Goal: Task Accomplishment & Management: Use online tool/utility

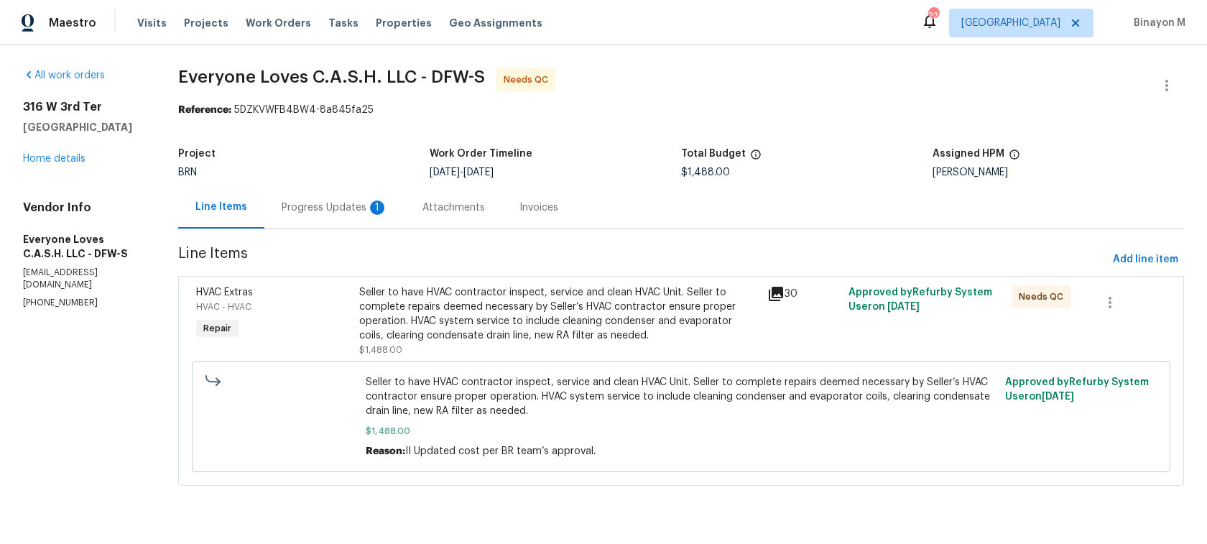
click at [360, 204] on div "Progress Updates 1" at bounding box center [335, 207] width 106 height 14
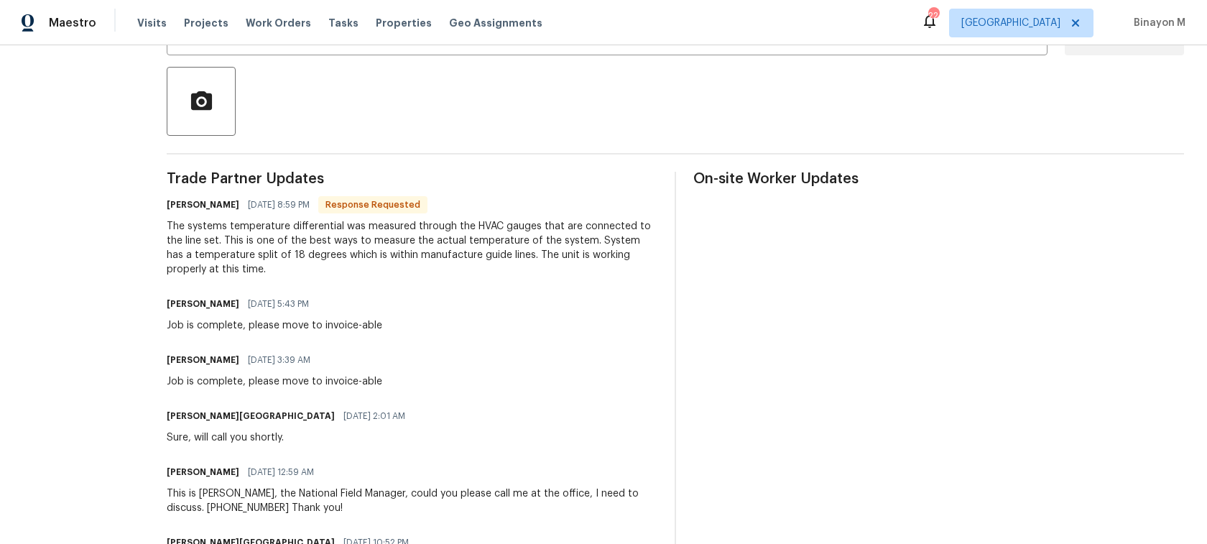
scroll to position [315, 0]
click at [298, 269] on div "The systems temperature differential was measured through the HVAC gauges that …" at bounding box center [412, 248] width 491 height 57
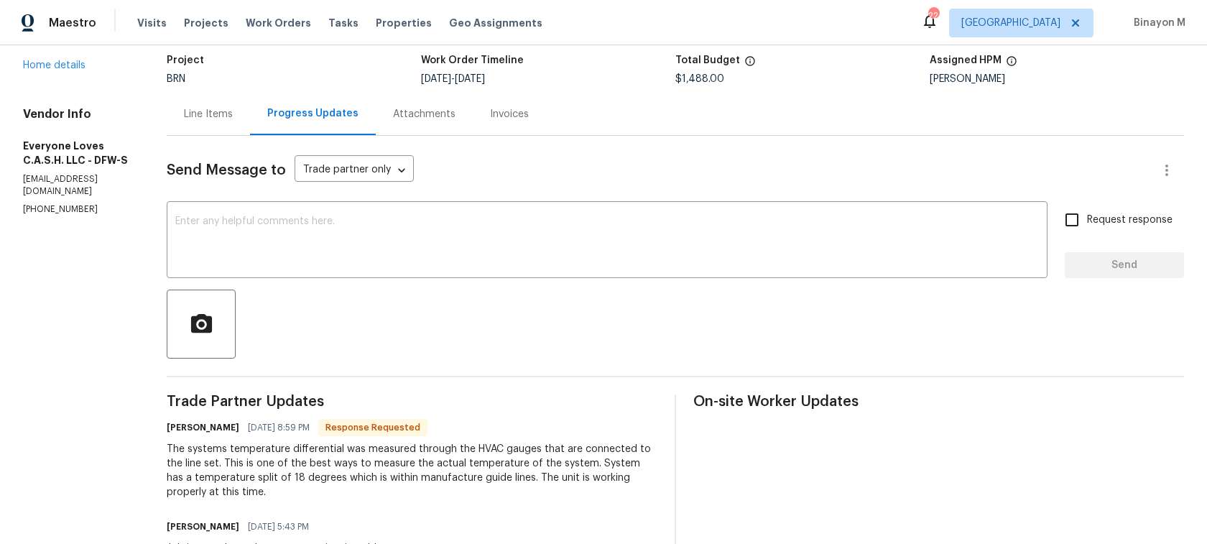
scroll to position [107, 0]
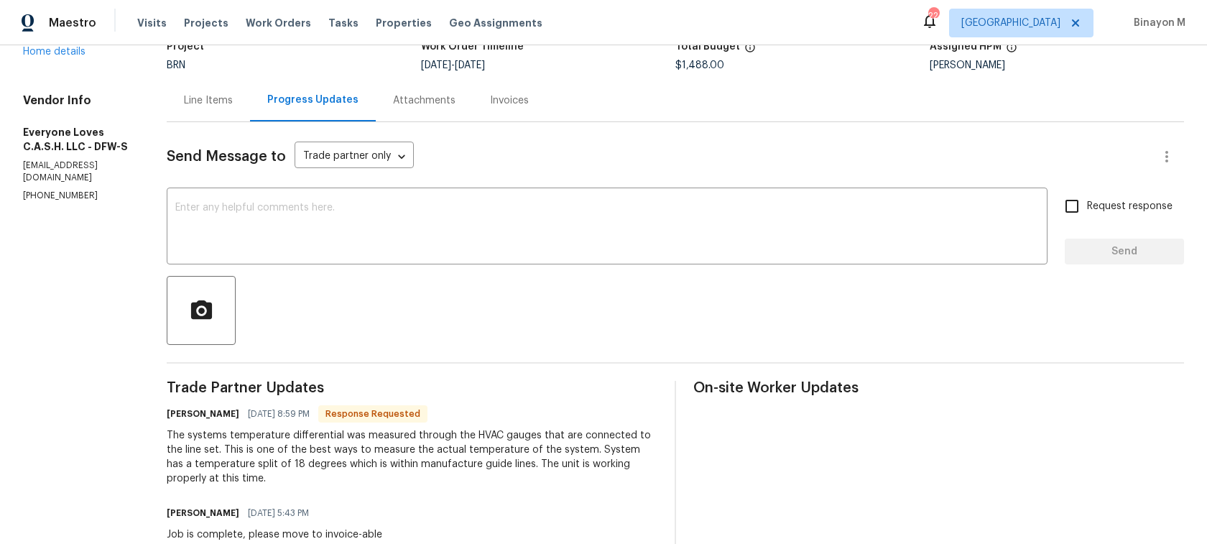
click at [228, 101] on div "Line Items" at bounding box center [208, 100] width 49 height 14
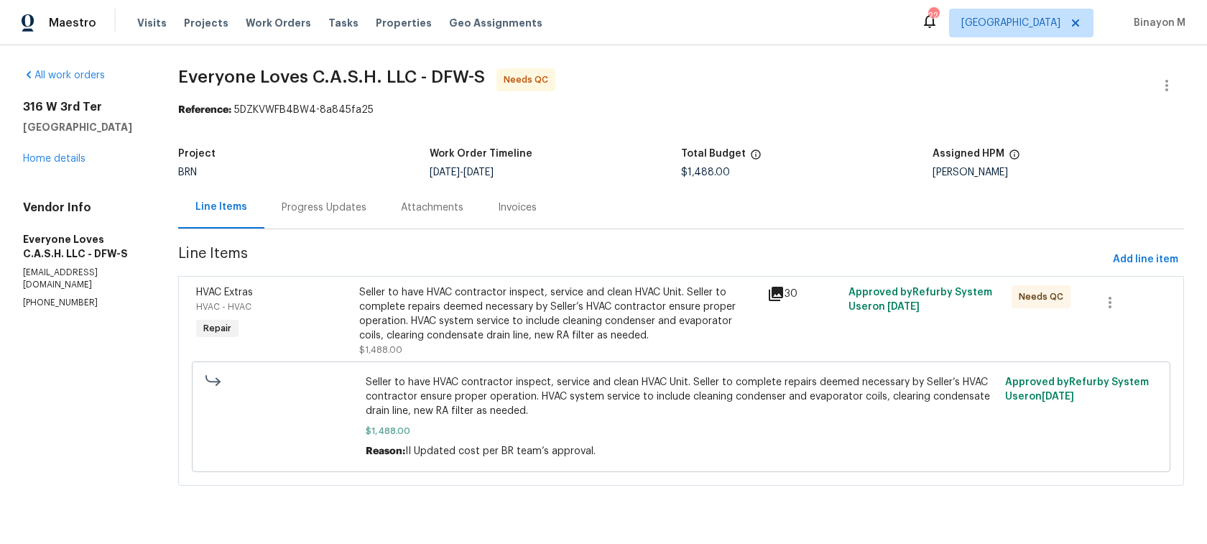
click at [352, 201] on div "Progress Updates" at bounding box center [324, 207] width 85 height 14
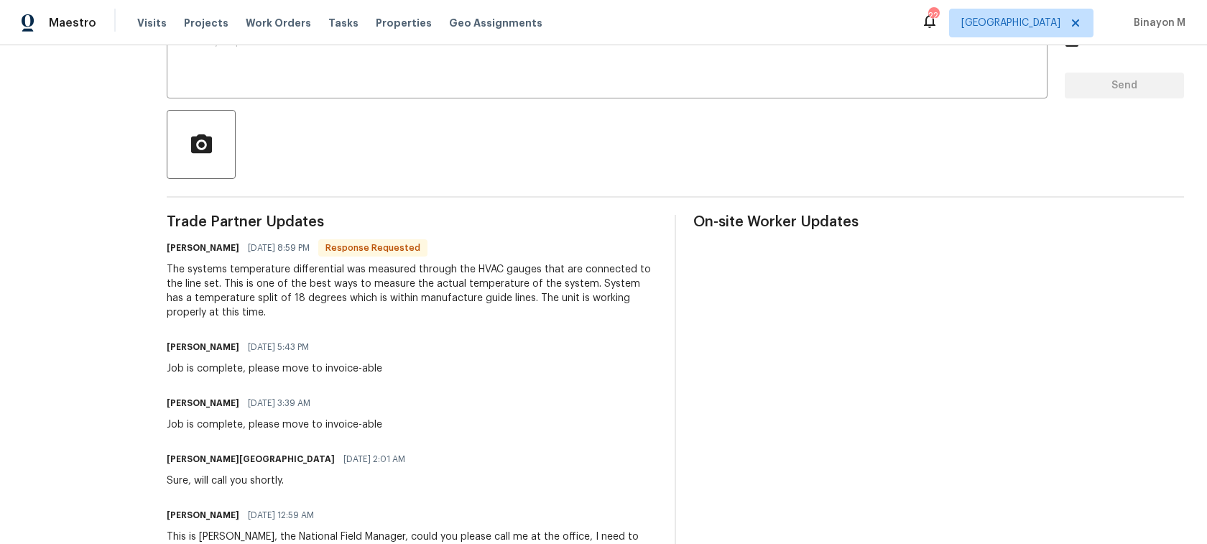
scroll to position [306, 0]
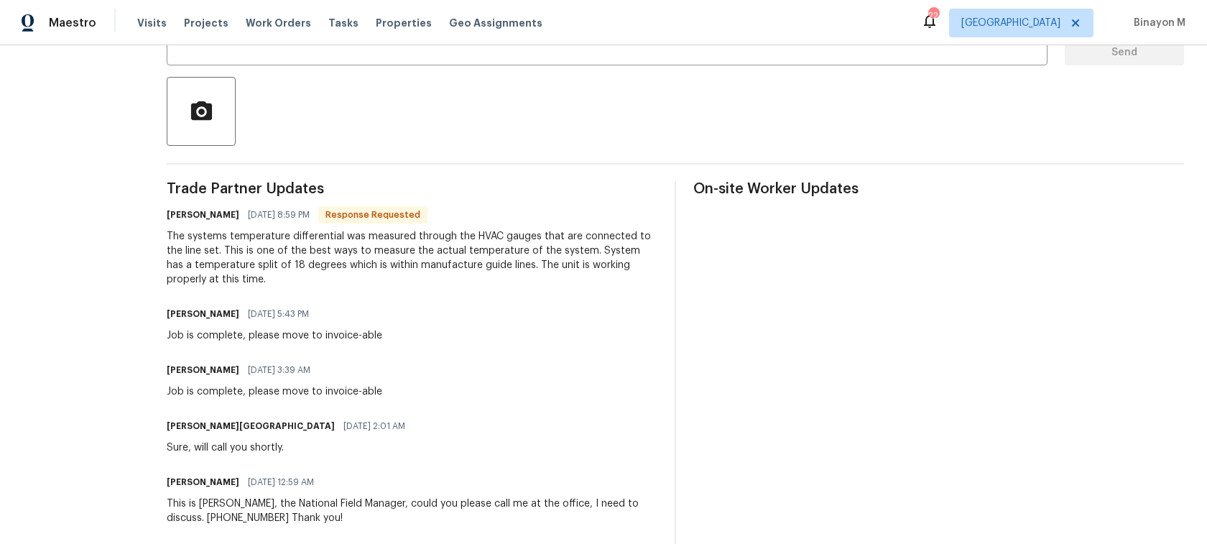
click at [223, 317] on h6 "Tim Roach" at bounding box center [203, 314] width 73 height 14
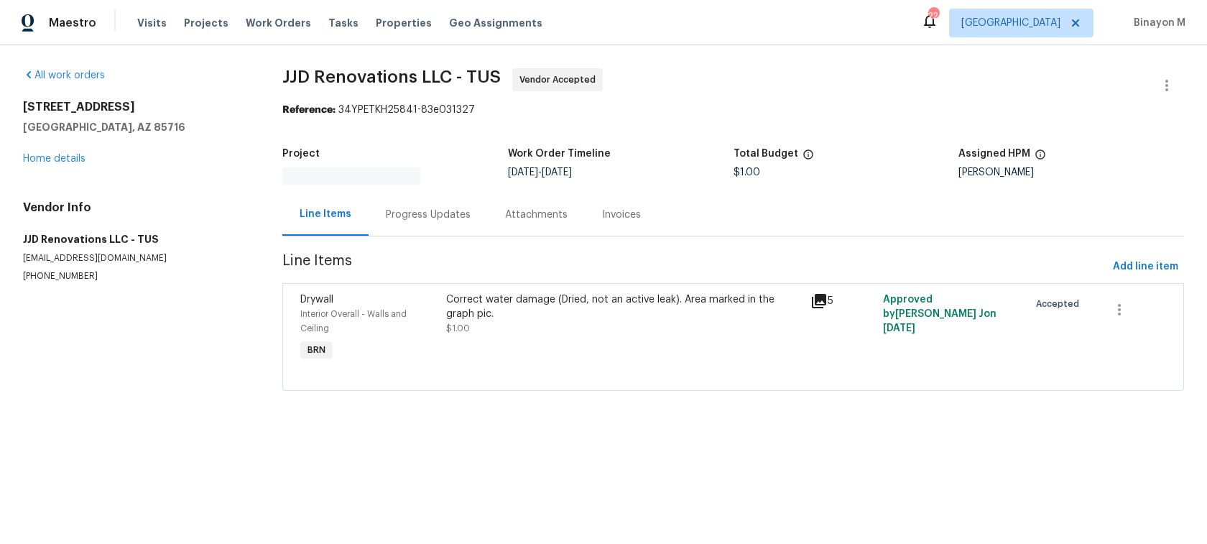
click at [421, 208] on div "Progress Updates" at bounding box center [428, 215] width 85 height 14
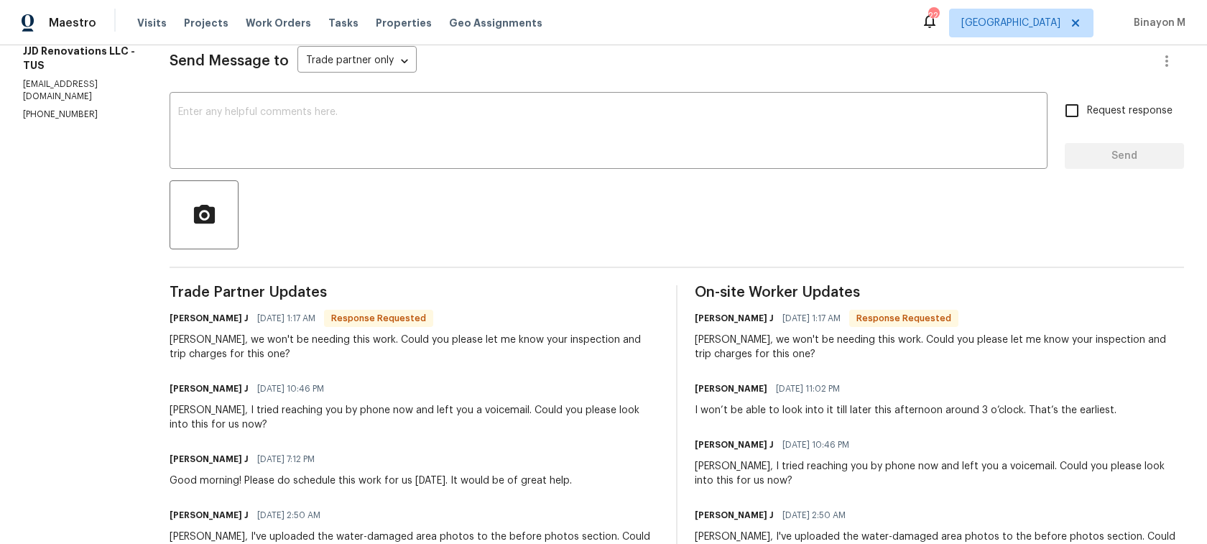
scroll to position [200, 0]
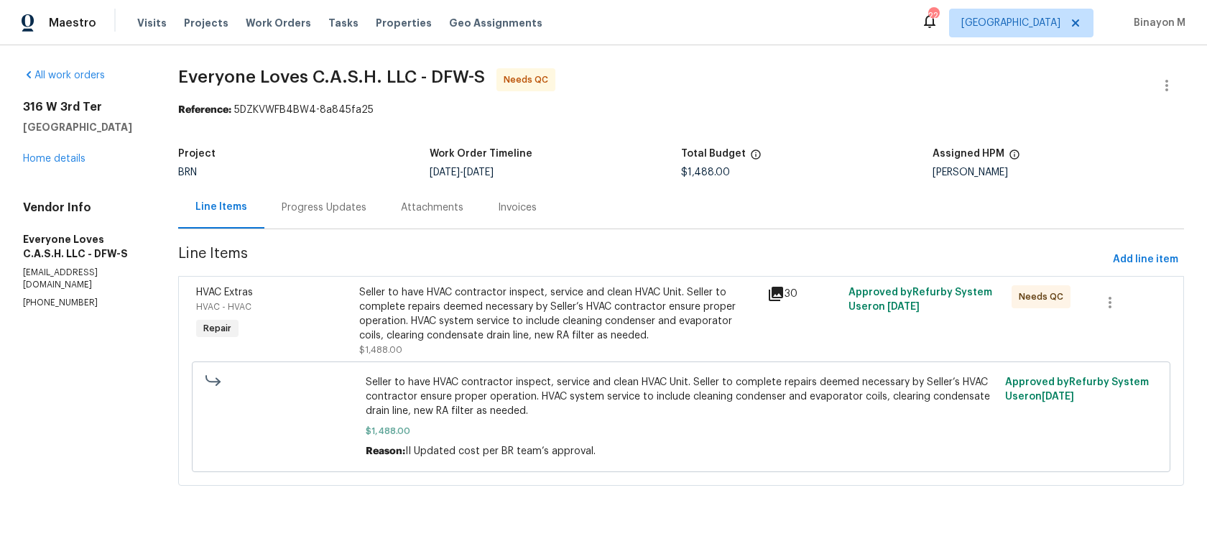
click at [414, 203] on div "Attachments" at bounding box center [432, 207] width 62 height 14
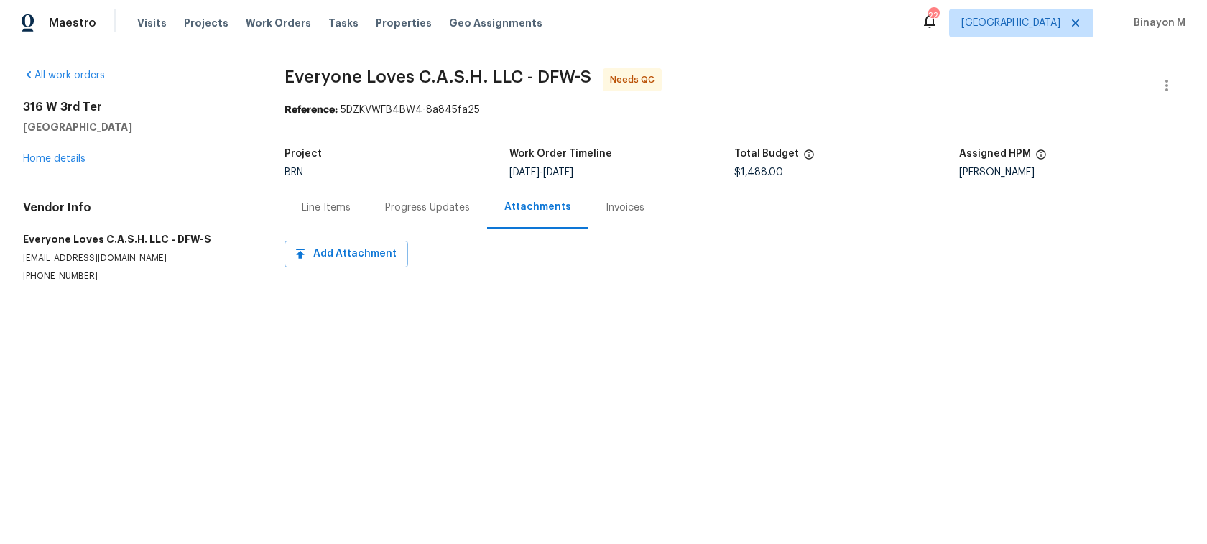
click at [414, 203] on div "Progress Updates" at bounding box center [427, 207] width 85 height 14
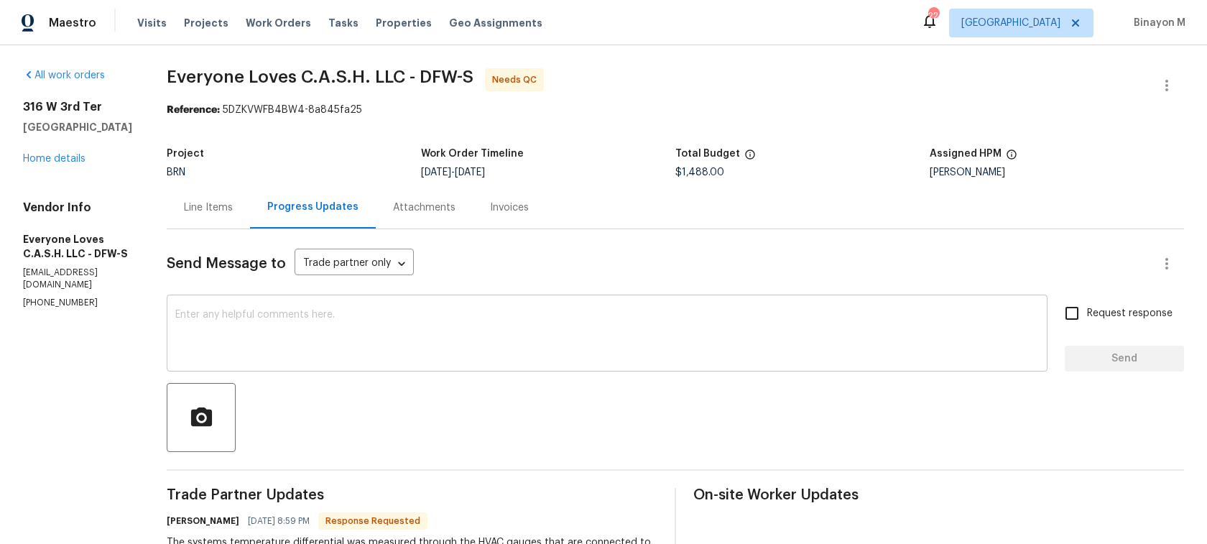
scroll to position [227, 0]
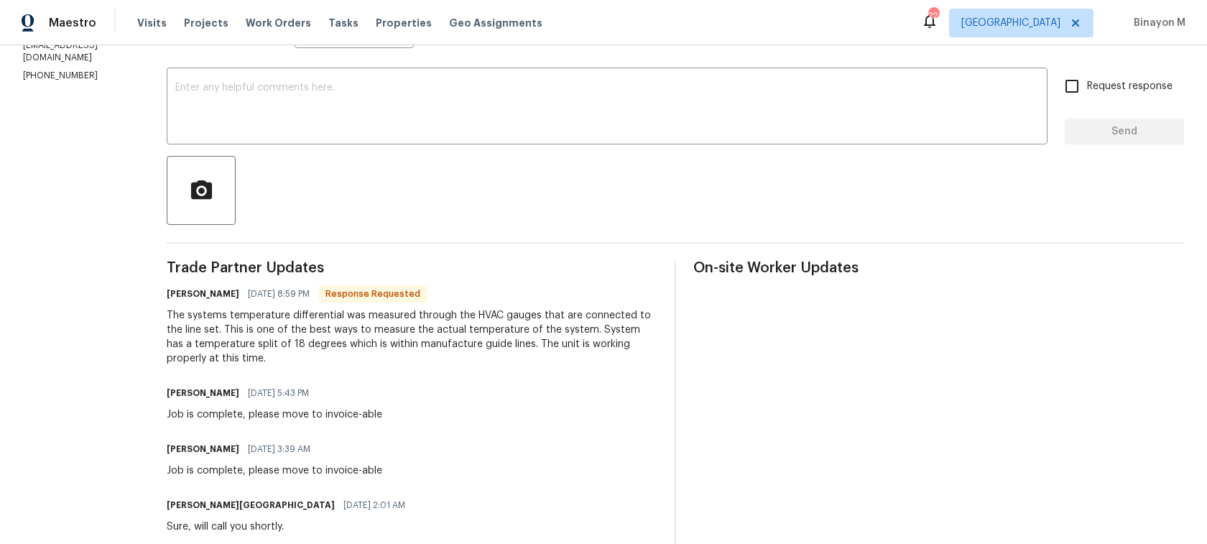
drag, startPoint x: 198, startPoint y: 314, endPoint x: 311, endPoint y: 366, distance: 124.7
click at [83, 14] on div "Maestro" at bounding box center [48, 23] width 96 height 29
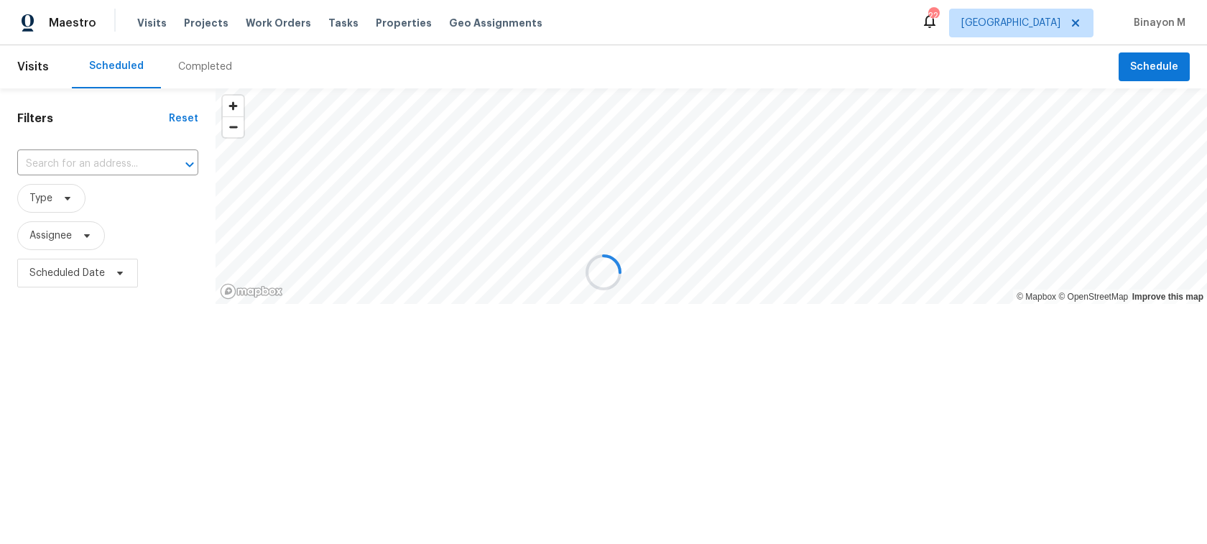
click at [255, 27] on div at bounding box center [603, 272] width 1207 height 544
click at [263, 24] on div at bounding box center [603, 272] width 1207 height 544
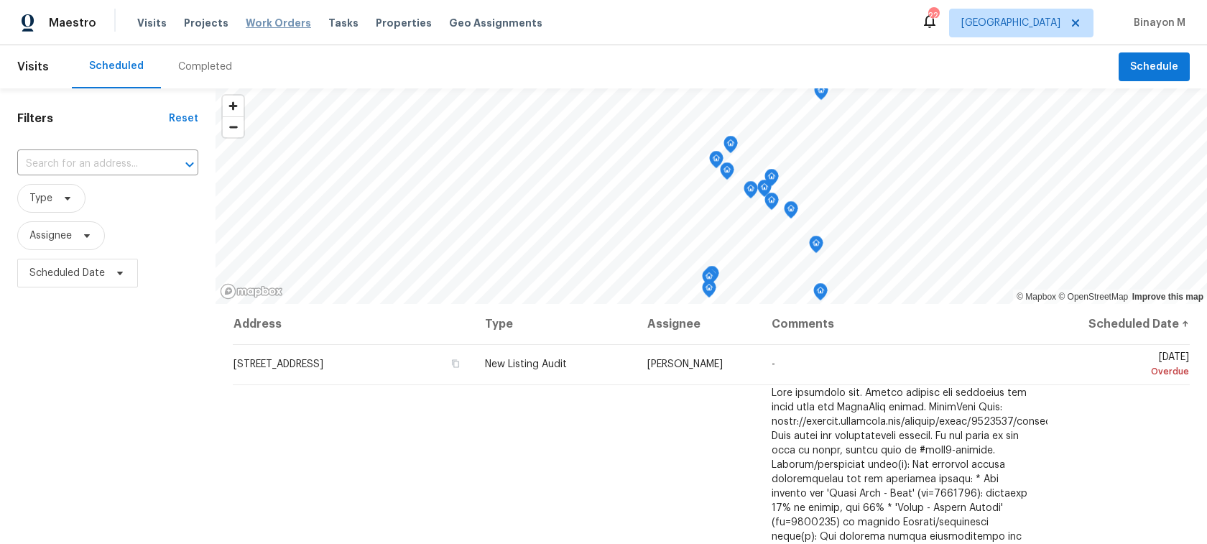
click at [284, 19] on span "Work Orders" at bounding box center [278, 23] width 65 height 14
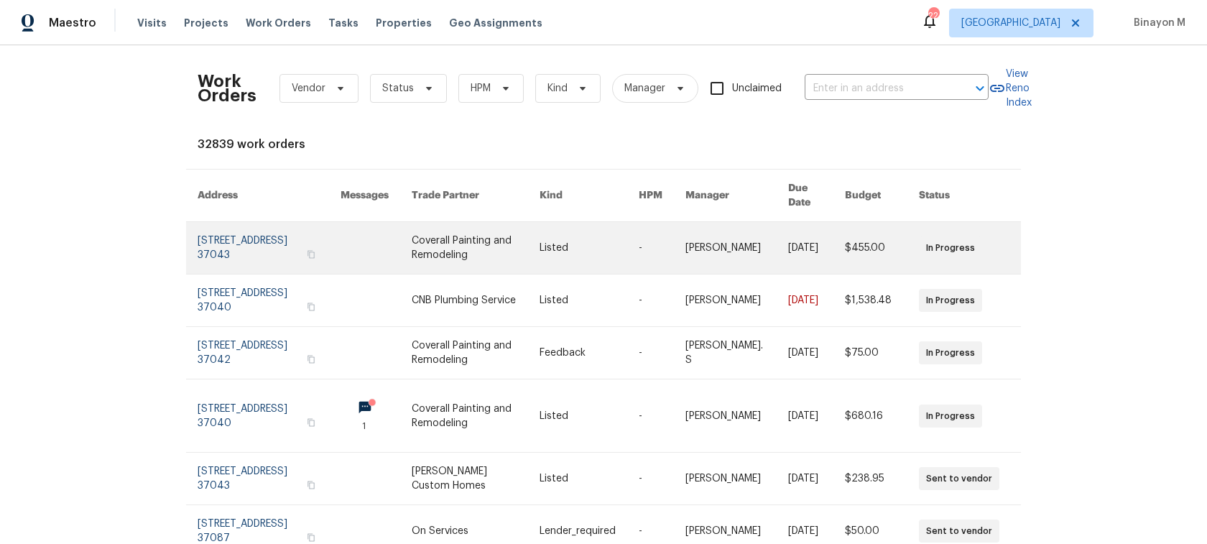
click at [262, 241] on link at bounding box center [269, 248] width 143 height 52
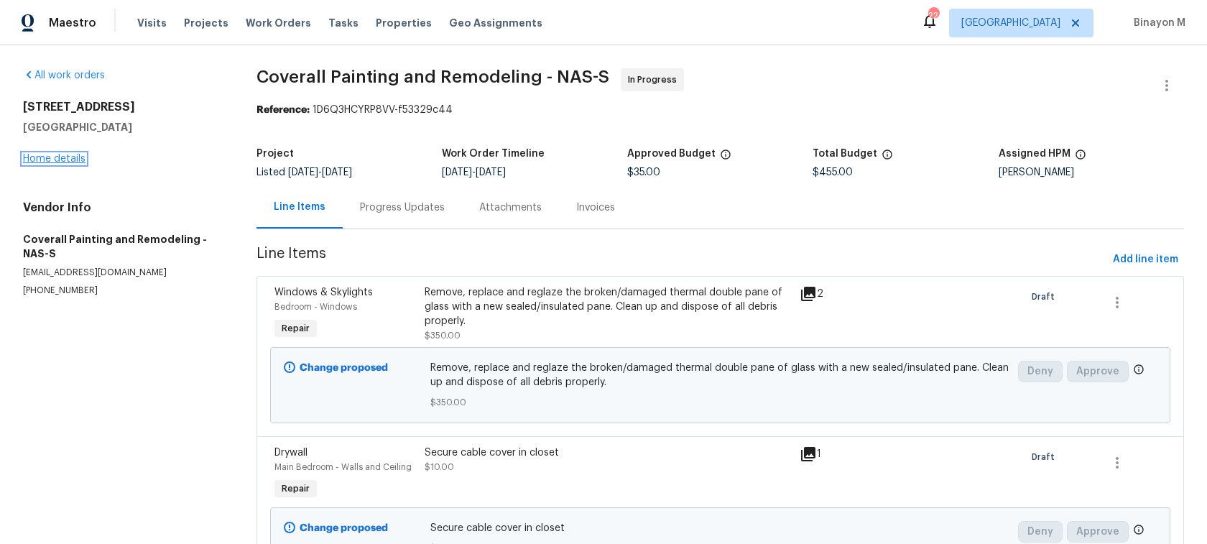
click at [77, 156] on link "Home details" at bounding box center [54, 159] width 62 height 10
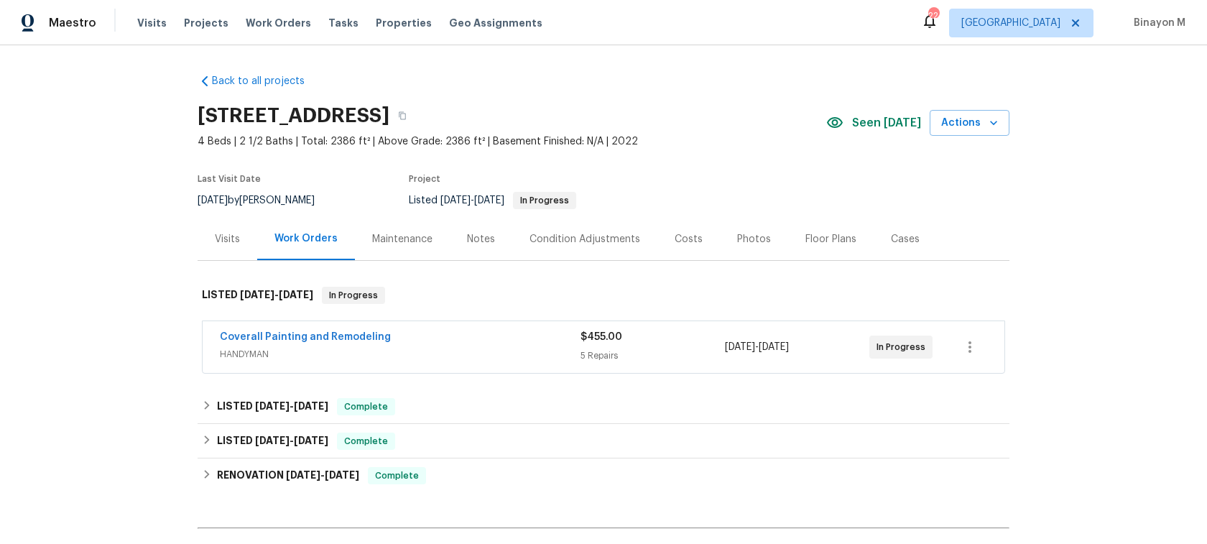
scroll to position [169, 0]
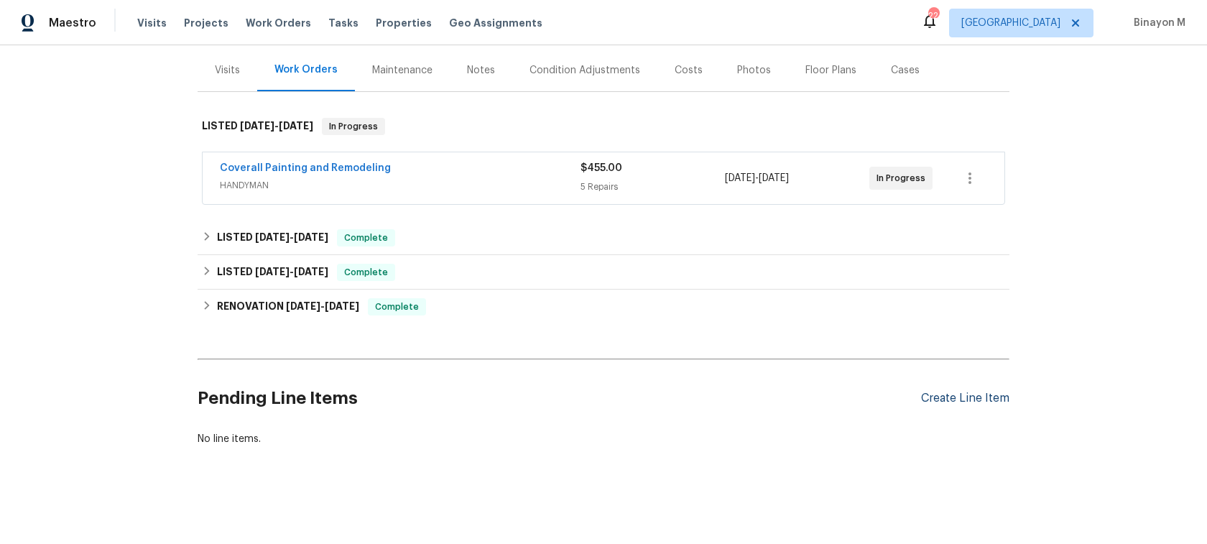
click at [990, 398] on div "Create Line Item" at bounding box center [965, 398] width 88 height 14
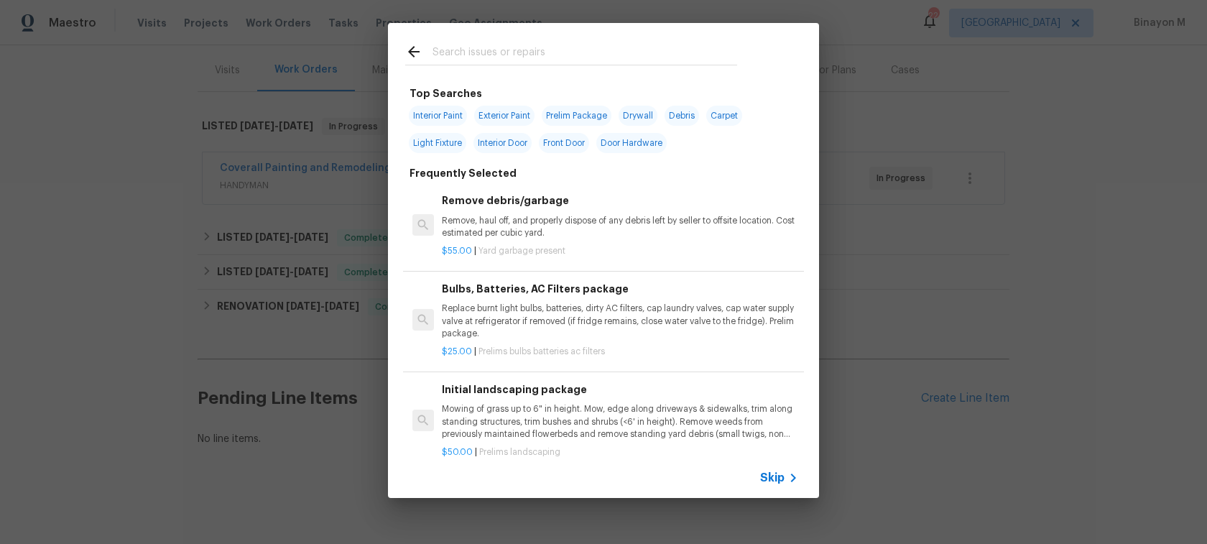
click at [773, 461] on div "Skip" at bounding box center [603, 478] width 431 height 40
click at [773, 472] on span "Skip" at bounding box center [772, 478] width 24 height 14
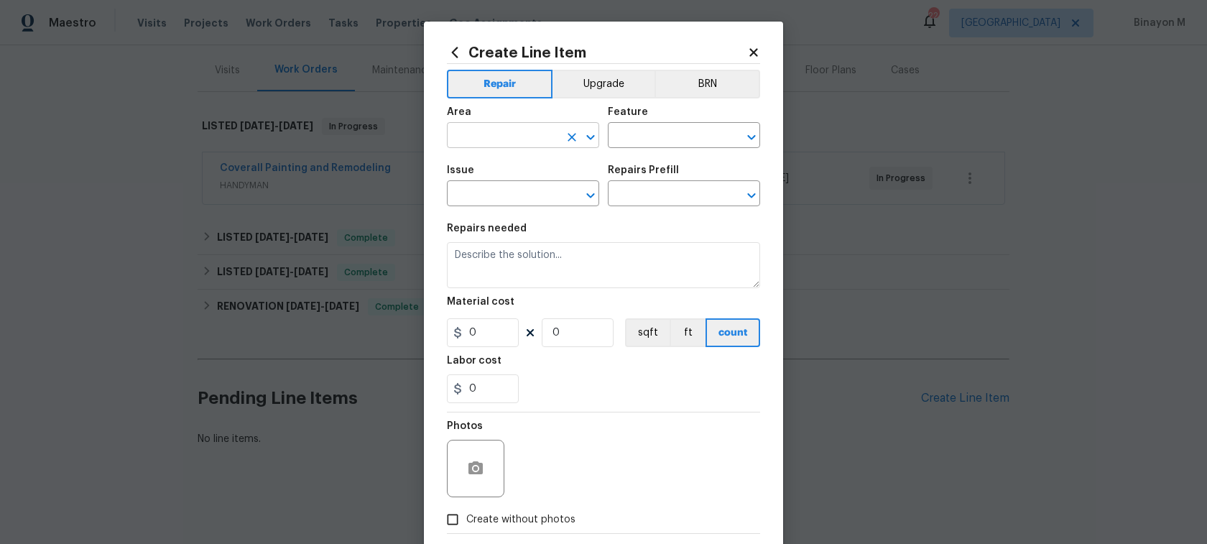
click at [529, 126] on input "text" at bounding box center [503, 137] width 112 height 22
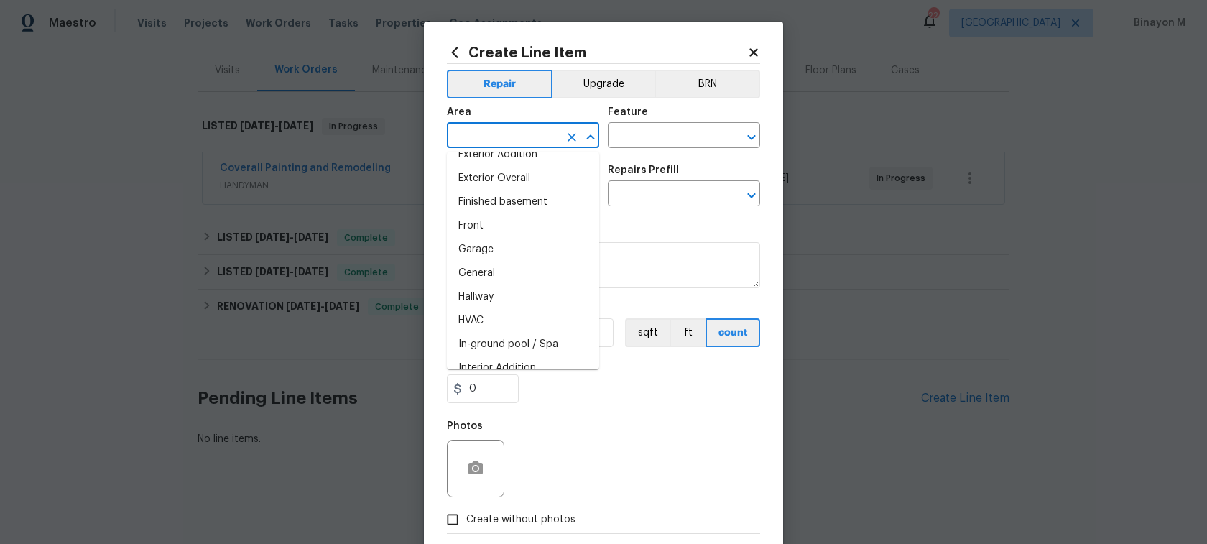
scroll to position [401, 0]
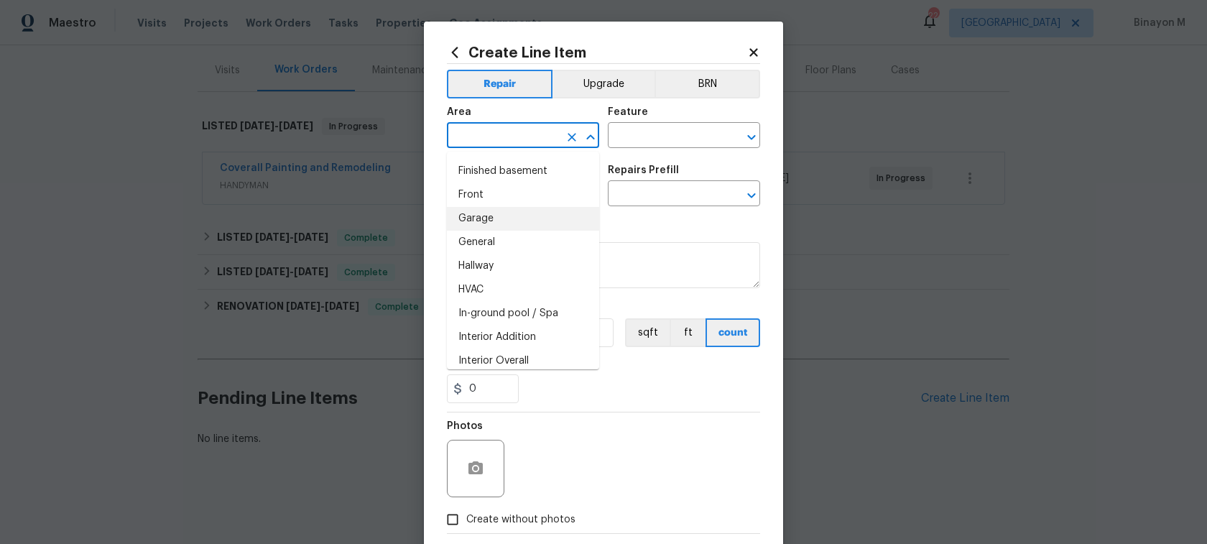
click at [684, 114] on div "Feature" at bounding box center [684, 116] width 152 height 19
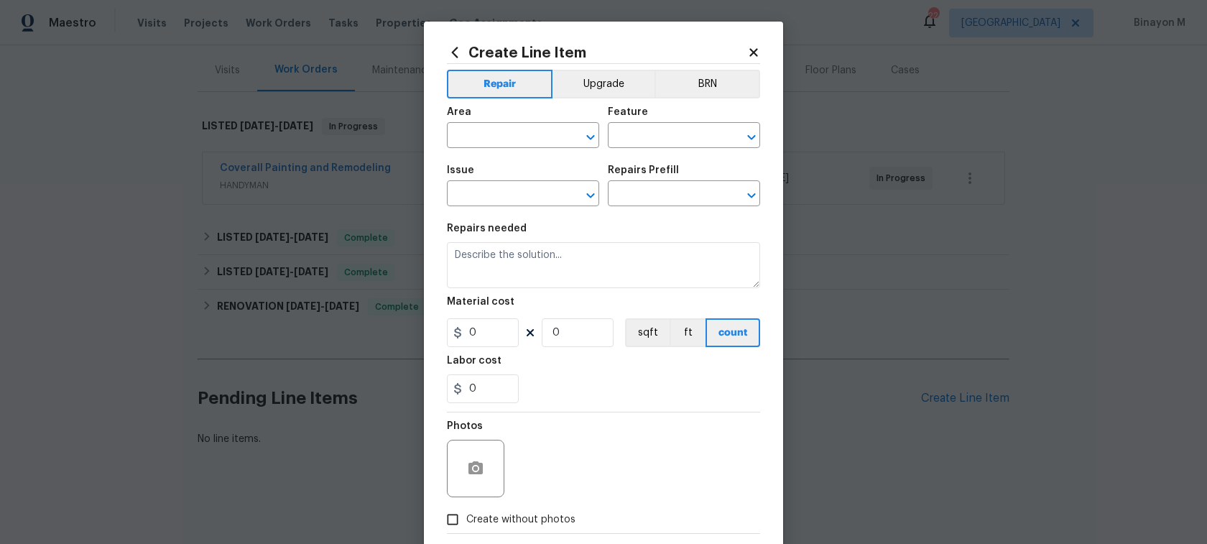
click at [670, 124] on div "Feature" at bounding box center [684, 116] width 152 height 19
click at [662, 136] on input "text" at bounding box center [664, 137] width 112 height 22
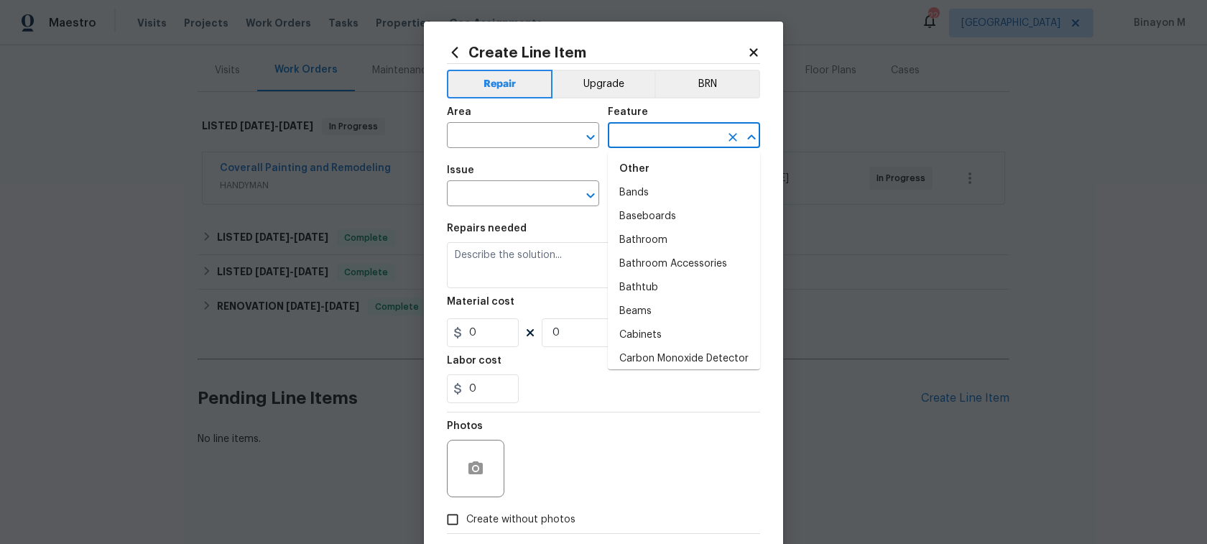
scroll to position [182, 0]
click at [566, 193] on icon "Clear" at bounding box center [572, 195] width 14 height 14
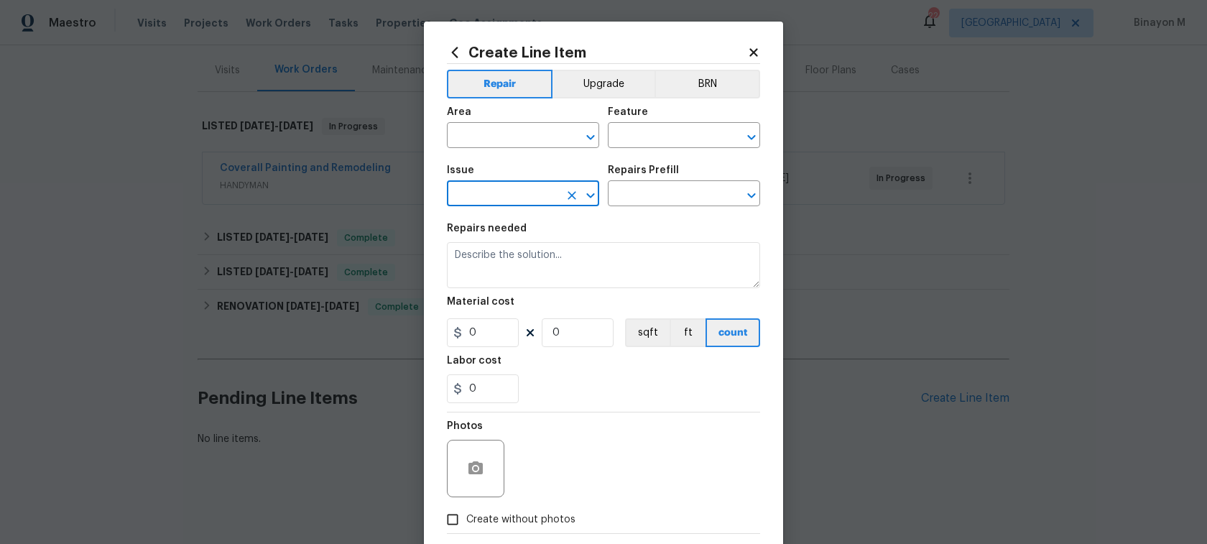
click at [540, 193] on input "text" at bounding box center [503, 195] width 112 height 22
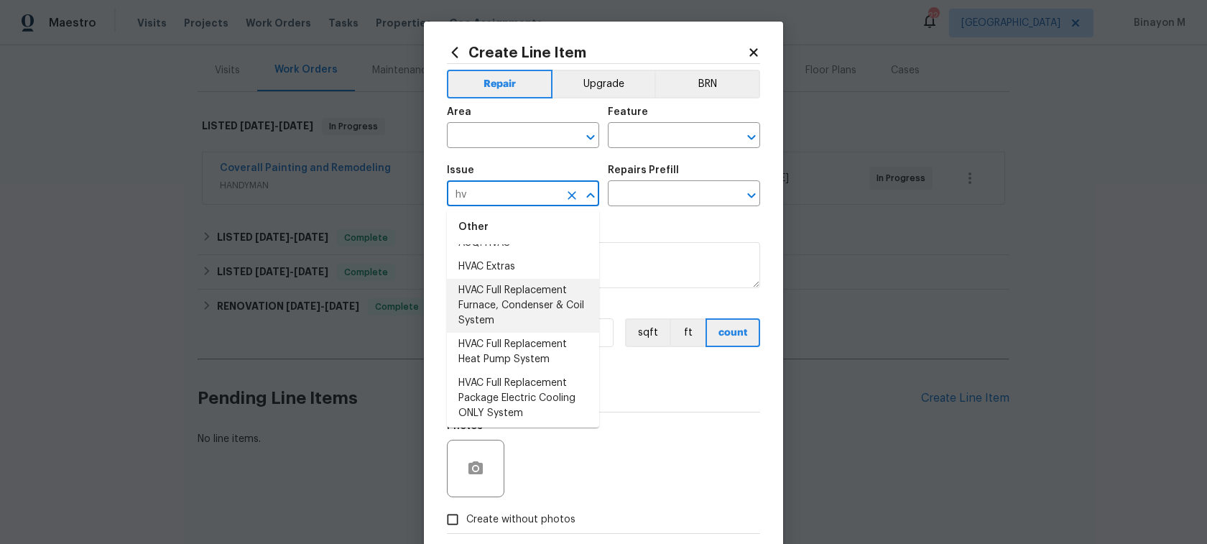
scroll to position [18, 0]
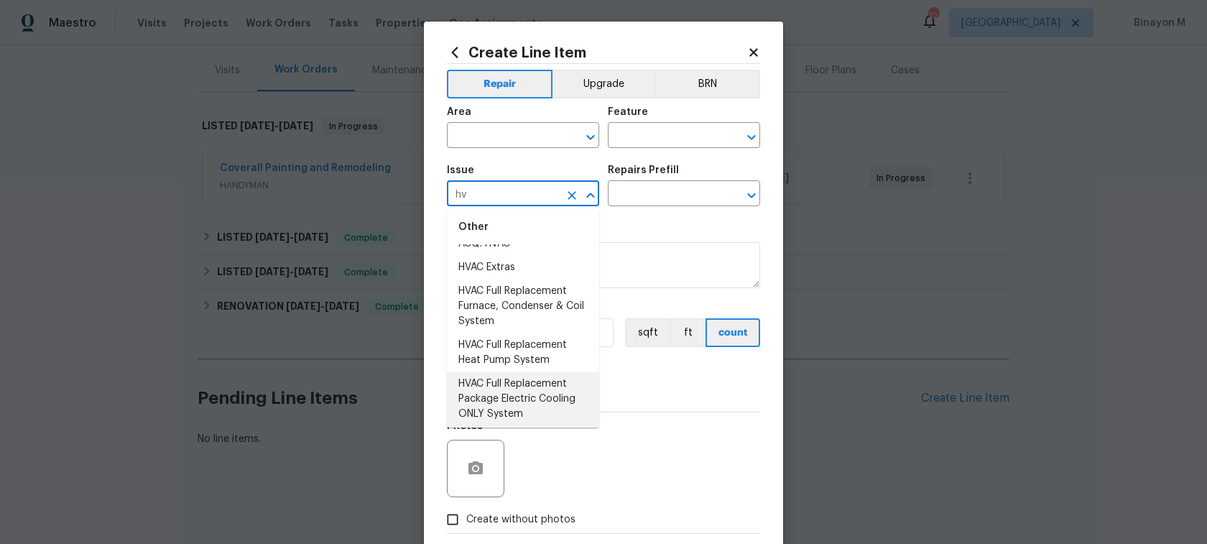
type input "hv"
click at [631, 389] on div "0" at bounding box center [603, 388] width 313 height 29
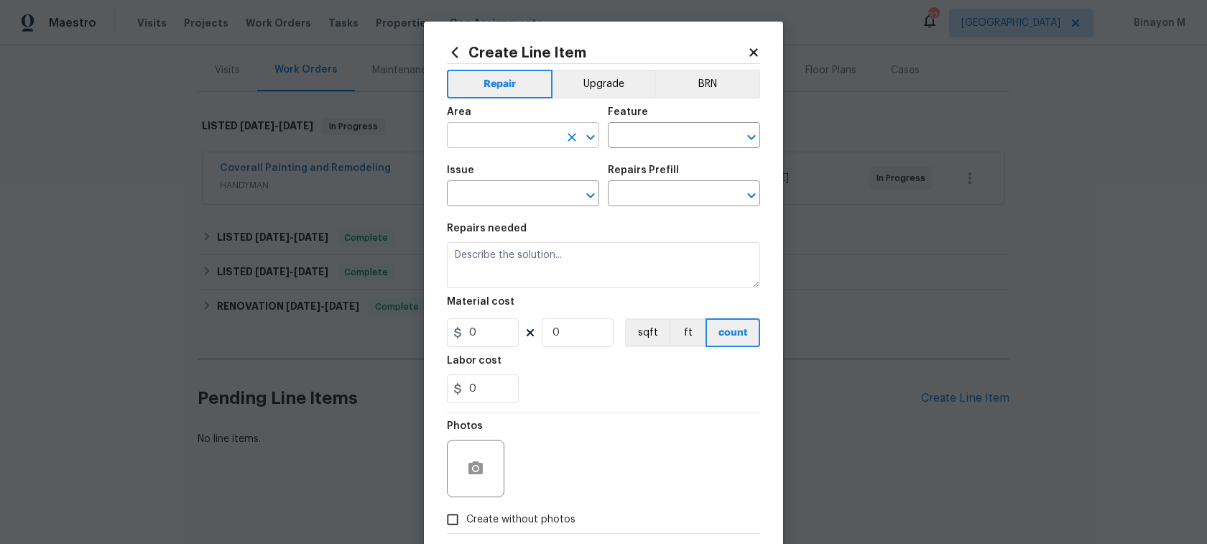
click at [471, 129] on input "text" at bounding box center [503, 137] width 112 height 22
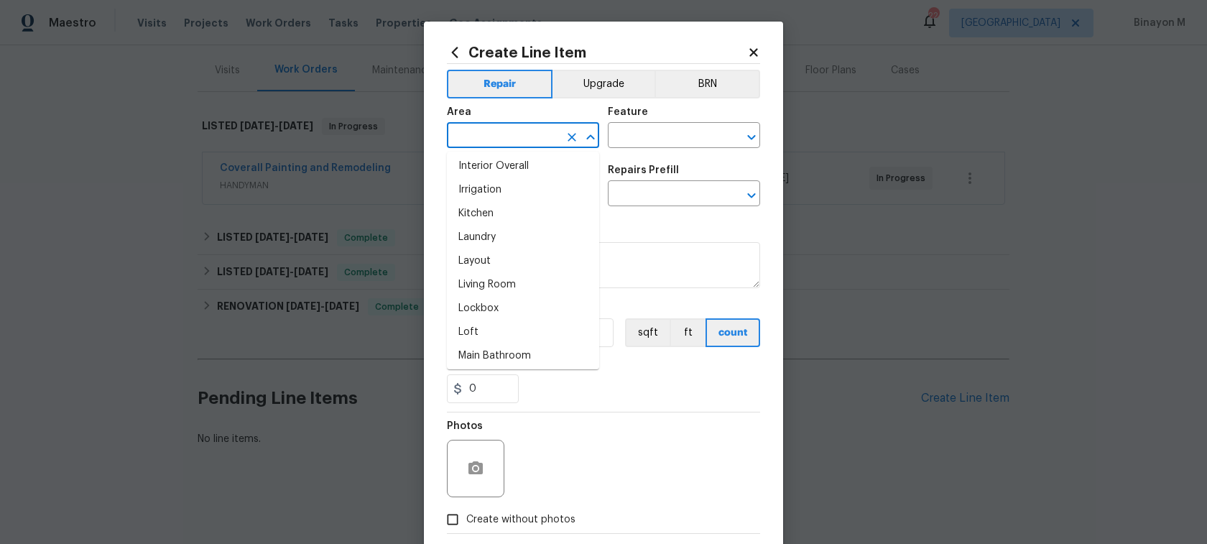
scroll to position [555, 0]
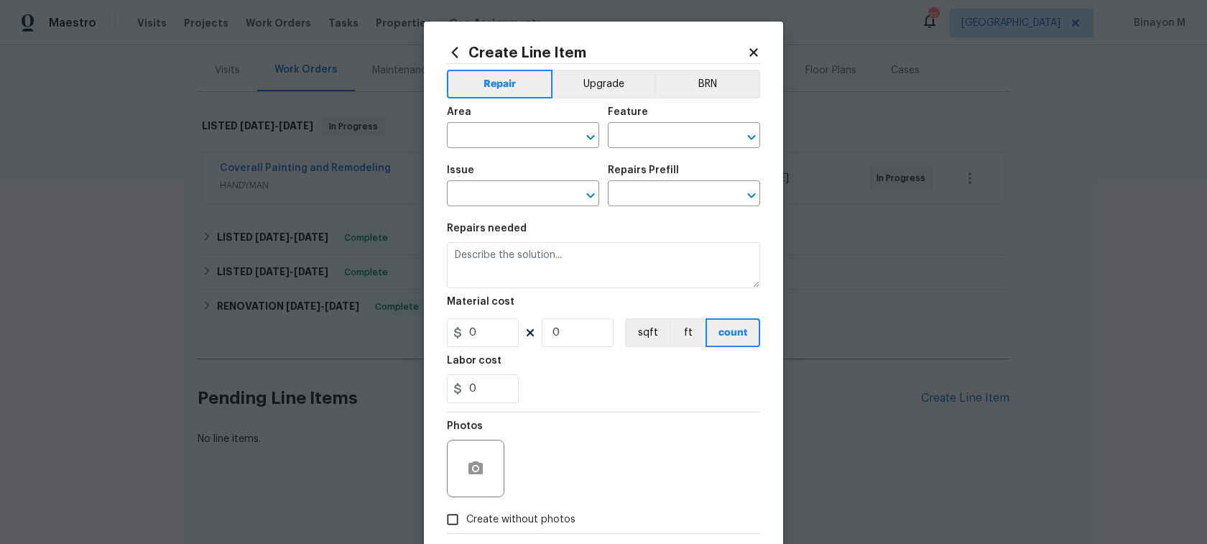
click at [548, 108] on div "Area" at bounding box center [523, 116] width 152 height 19
click at [694, 90] on button "BRN" at bounding box center [707, 84] width 106 height 29
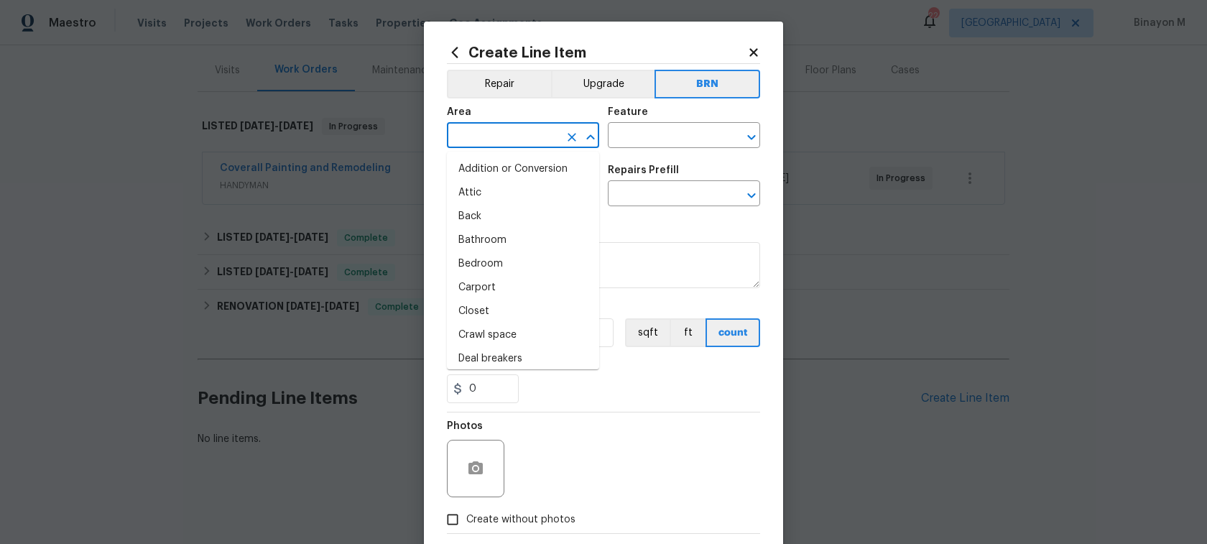
click at [531, 128] on input "text" at bounding box center [503, 137] width 112 height 22
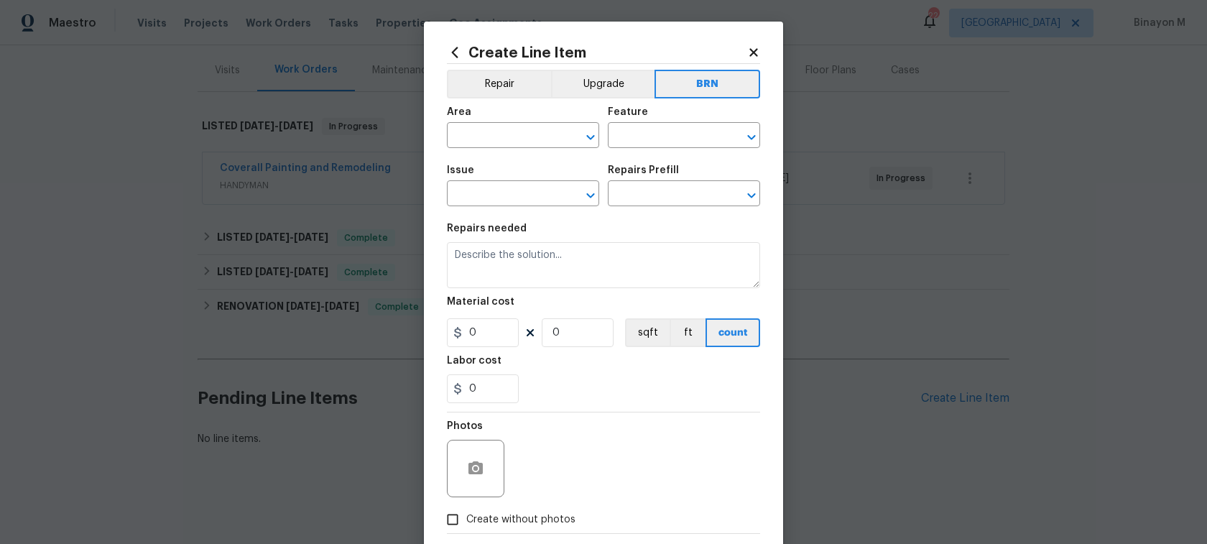
click at [613, 387] on div "0" at bounding box center [603, 388] width 313 height 29
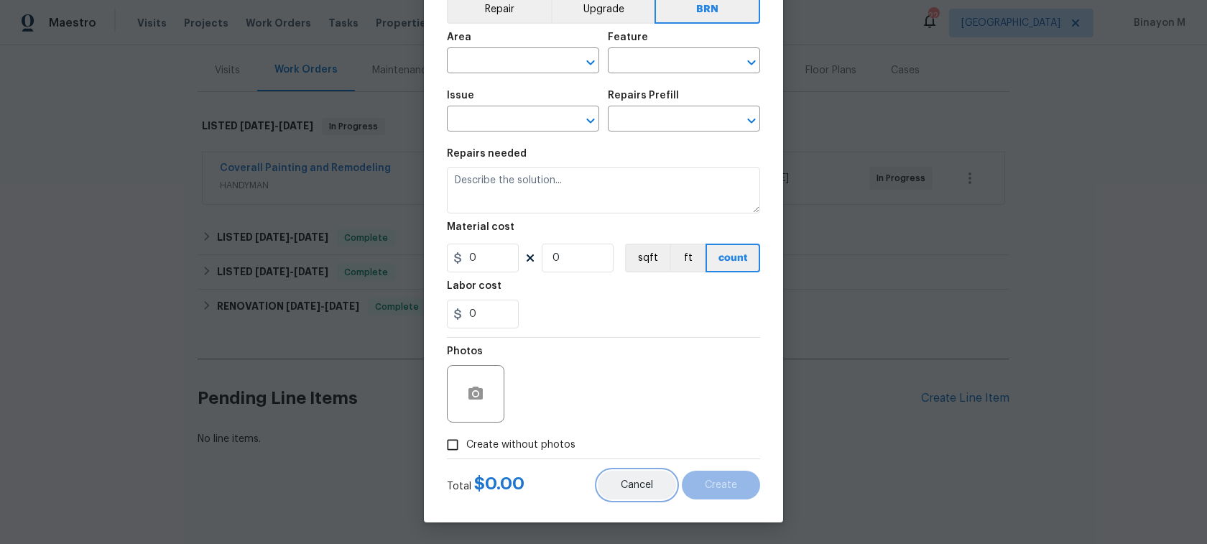
click at [633, 487] on span "Cancel" at bounding box center [637, 485] width 32 height 11
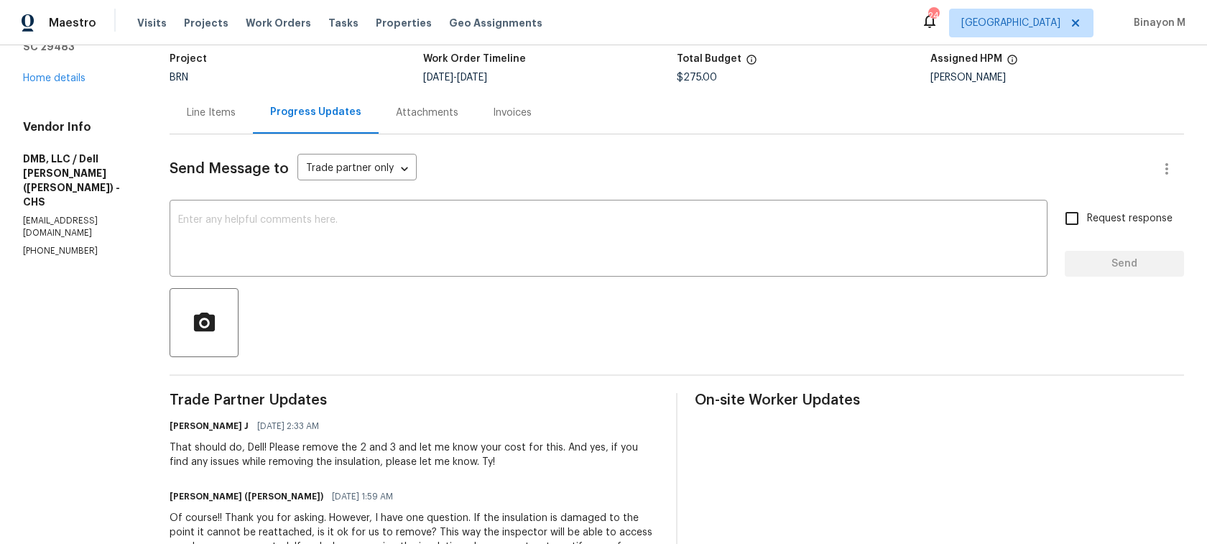
scroll to position [275, 0]
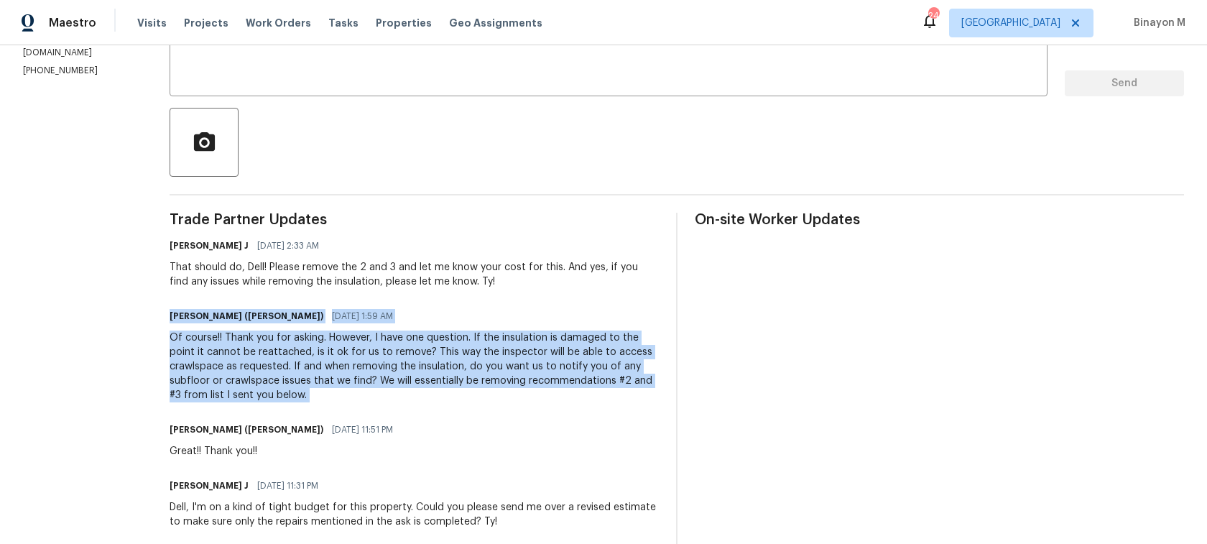
drag, startPoint x: 148, startPoint y: 316, endPoint x: 233, endPoint y: 411, distance: 127.2
click at [233, 411] on div "All work orders 159 Antebellum Way Summerville, SC 29483 Home details Vendor In…" at bounding box center [603, 410] width 1207 height 1280
click at [332, 321] on span "[DATE] 1:59 AM" at bounding box center [362, 316] width 61 height 14
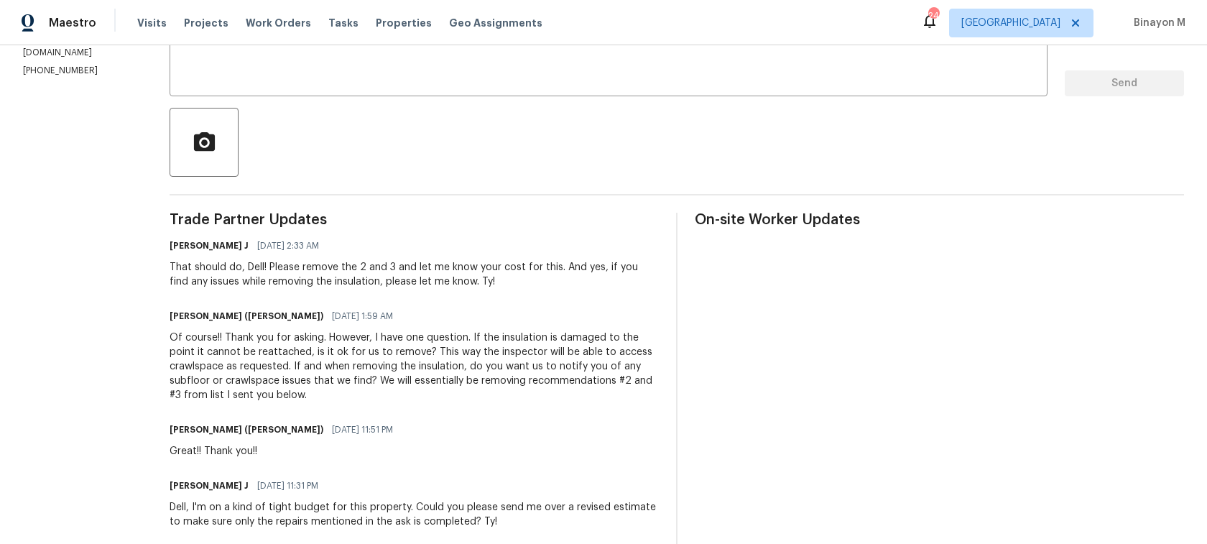
click at [332, 321] on span "[DATE] 1:59 AM" at bounding box center [362, 316] width 61 height 14
click at [325, 321] on div "Dell Bryson (Heise) 08/14/2025 1:59 AM" at bounding box center [414, 316] width 489 height 20
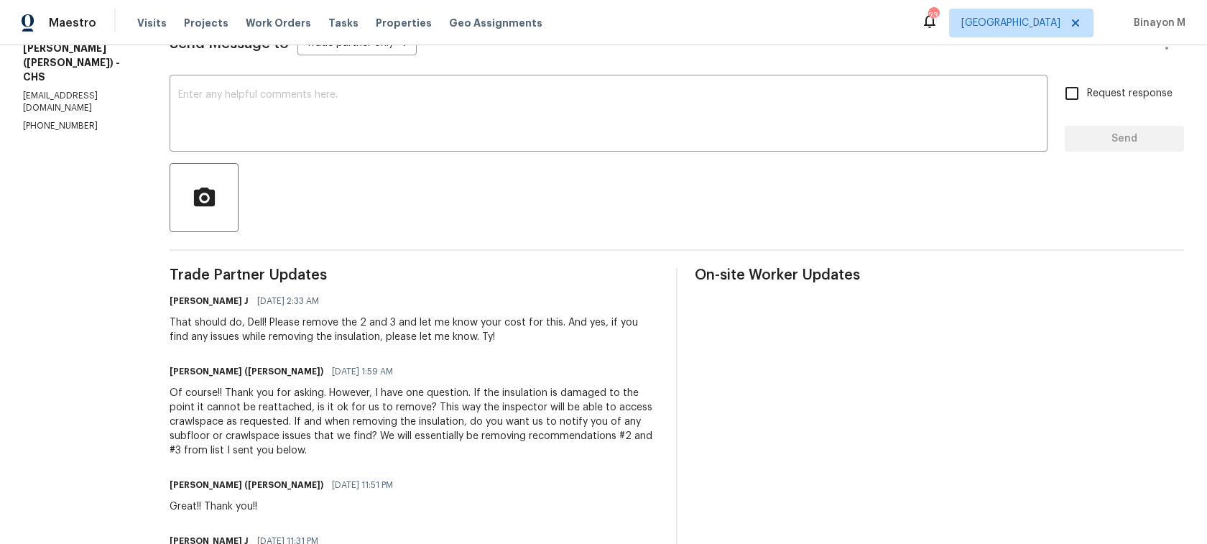
scroll to position [208, 0]
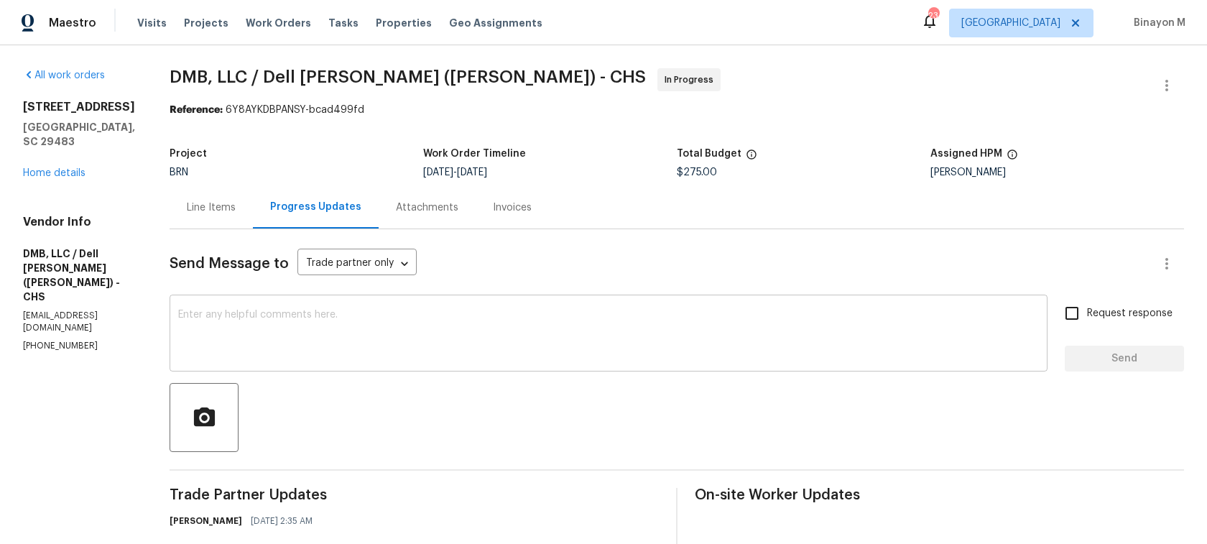
scroll to position [235, 0]
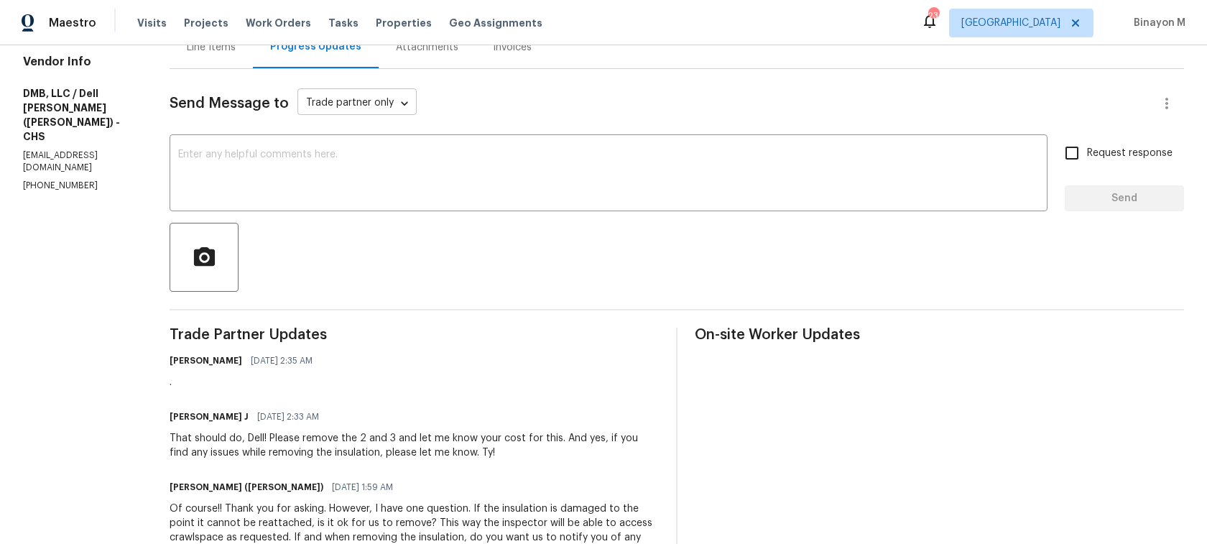
scroll to position [247, 0]
